Goal: Navigation & Orientation: Find specific page/section

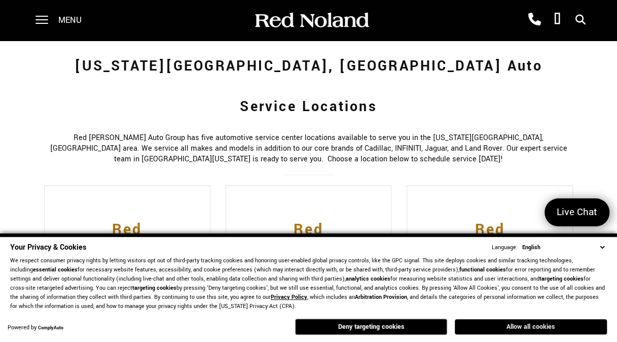
click at [519, 329] on button "Allow all cookies" at bounding box center [531, 326] width 152 height 15
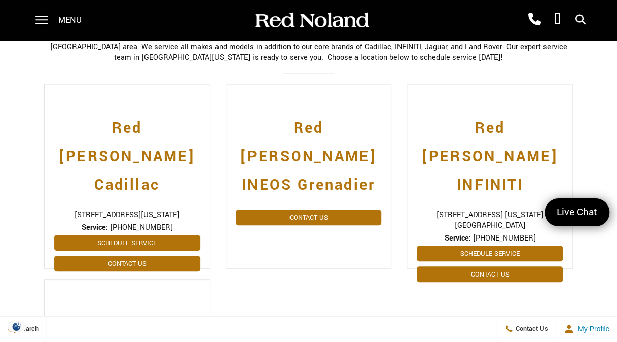
scroll to position [203, 0]
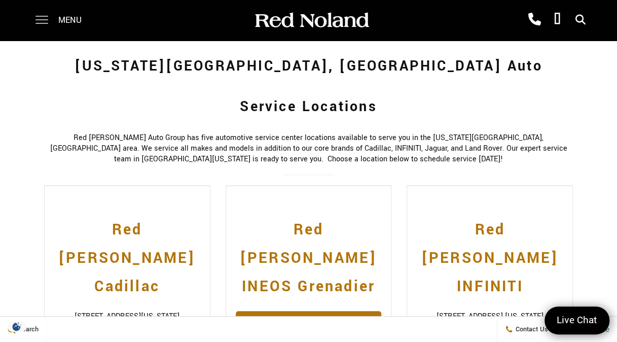
click at [43, 21] on span at bounding box center [41, 20] width 13 height 41
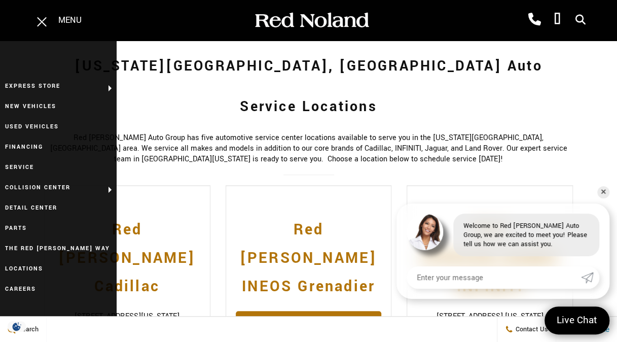
click at [227, 129] on div "Colorado Springs, CO Auto Service Locations Red Noland Auto Group has five auto…" at bounding box center [308, 328] width 544 height 585
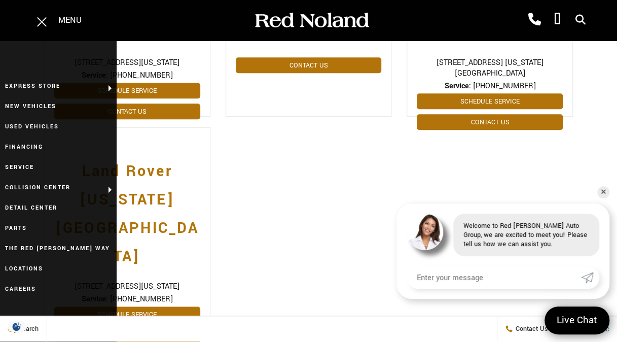
scroll to position [608, 0]
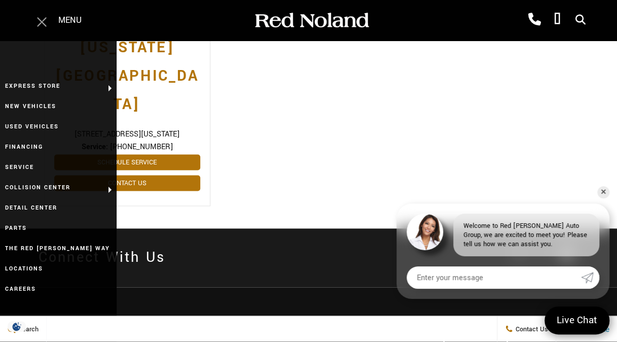
click at [47, 24] on span at bounding box center [41, 20] width 13 height 41
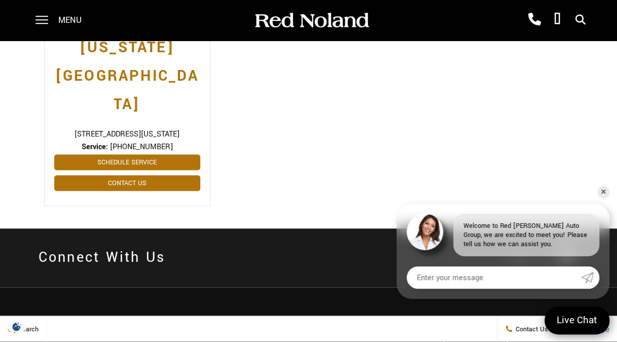
scroll to position [762, 0]
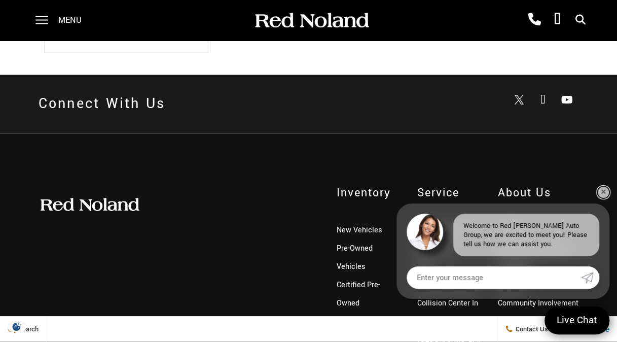
click at [604, 189] on link "✕" at bounding box center [603, 192] width 12 height 12
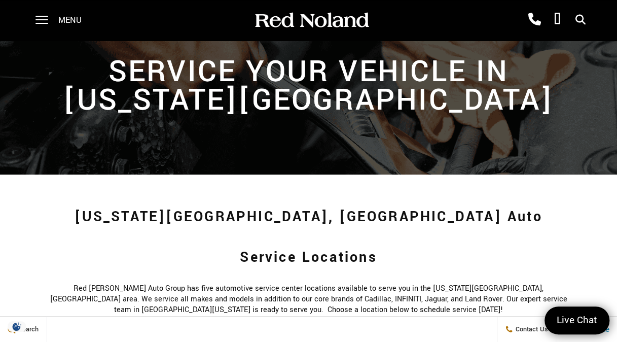
scroll to position [0, 0]
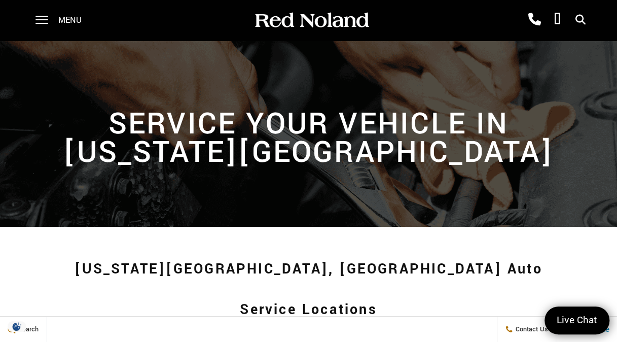
click at [49, 22] on div "Menu" at bounding box center [61, 20] width 73 height 41
click at [45, 18] on span at bounding box center [41, 20] width 13 height 41
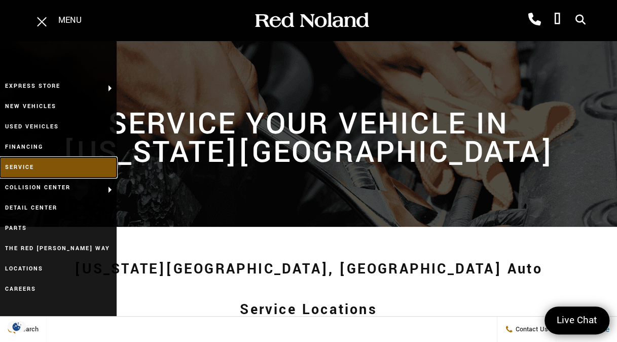
click at [39, 165] on link "Service" at bounding box center [58, 167] width 117 height 20
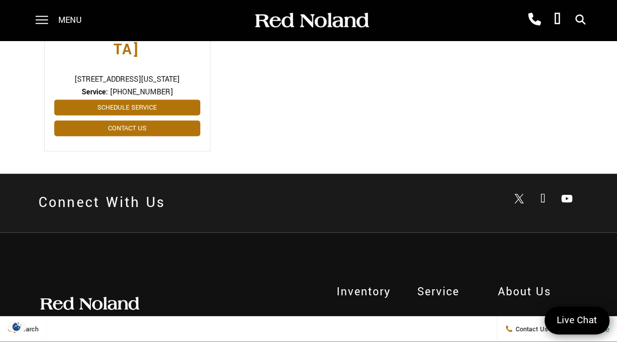
scroll to position [758, 0]
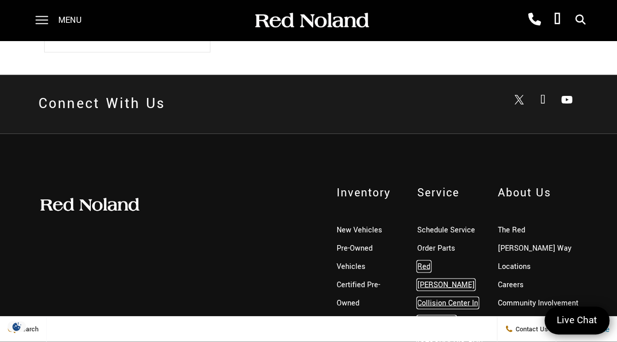
click at [431, 261] on link "Red [PERSON_NAME] Collision Center In [US_STATE][GEOGRAPHIC_DATA]" at bounding box center [449, 312] width 64 height 102
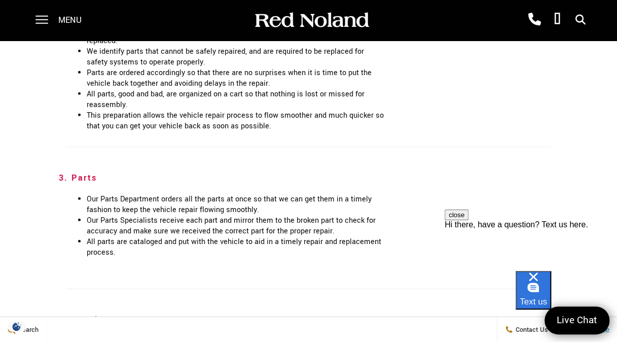
scroll to position [1368, 0]
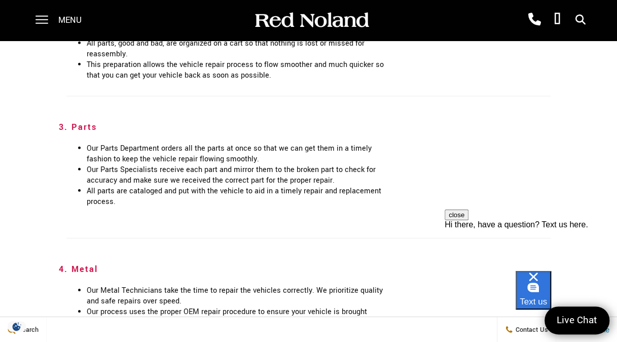
click at [468, 220] on button "close" at bounding box center [456, 214] width 24 height 11
